Goal: Obtain resource: Download file/media

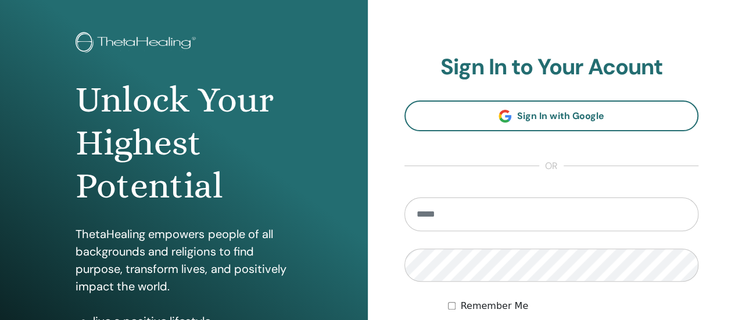
scroll to position [116, 0]
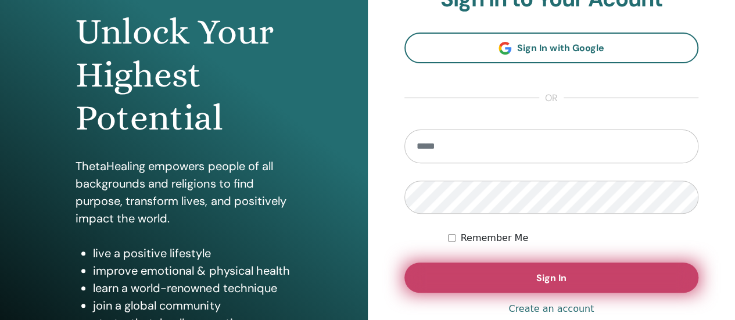
type input "**********"
click at [529, 273] on button "Sign In" at bounding box center [551, 278] width 295 height 30
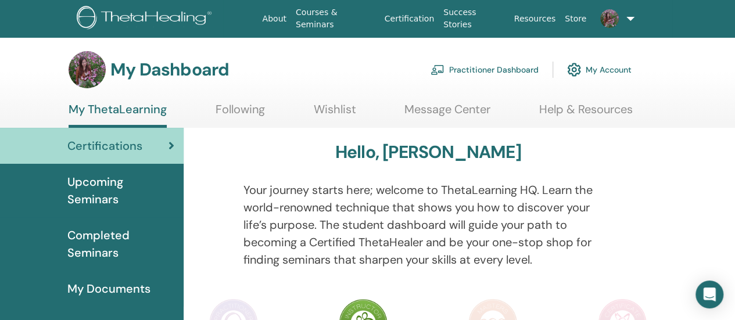
click at [124, 233] on span "Completed Seminars" at bounding box center [120, 244] width 107 height 35
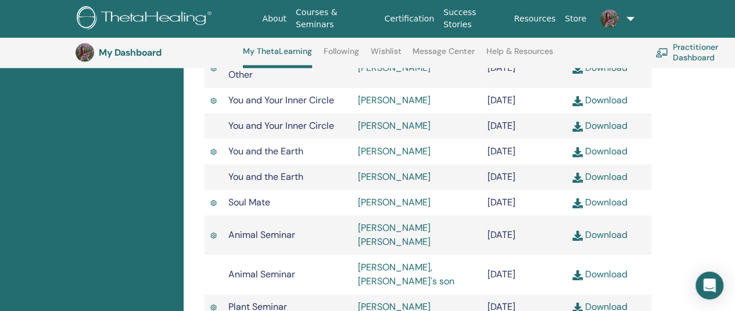
scroll to position [786, 0]
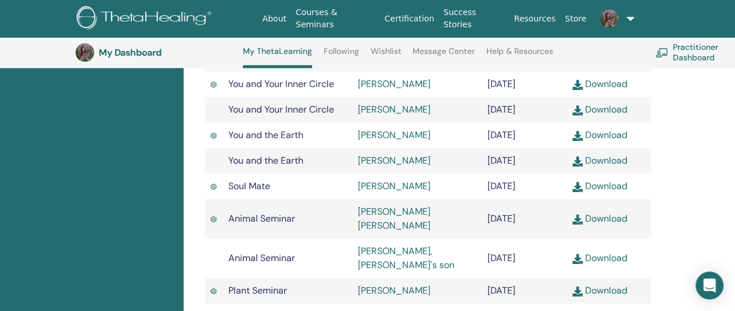
click at [594, 192] on link "Download" at bounding box center [599, 186] width 55 height 12
drag, startPoint x: 281, startPoint y: 194, endPoint x: 228, endPoint y: 196, distance: 52.9
click at [228, 196] on td "Soul Mate" at bounding box center [288, 187] width 130 height 26
copy span "Soul Mate"
